Goal: Task Accomplishment & Management: Manage account settings

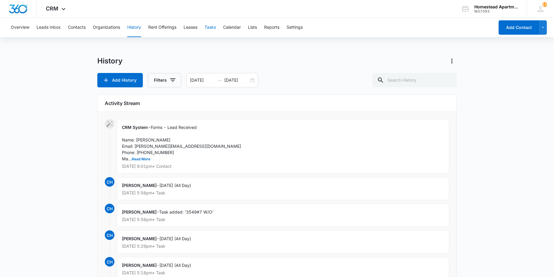
click at [216, 28] on button "Tasks" at bounding box center [210, 27] width 11 height 19
